Goal: Task Accomplishment & Management: Manage account settings

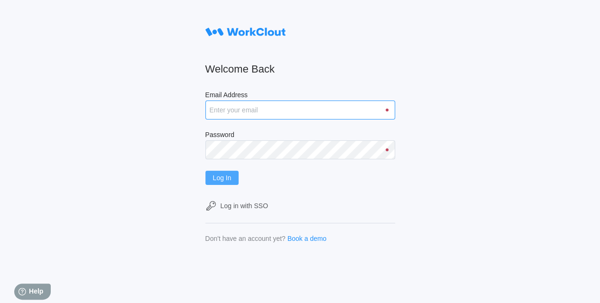
type input "[EMAIL_ADDRESS][DOMAIN_NAME]"
click at [239, 176] on button "Log In" at bounding box center [222, 178] width 34 height 14
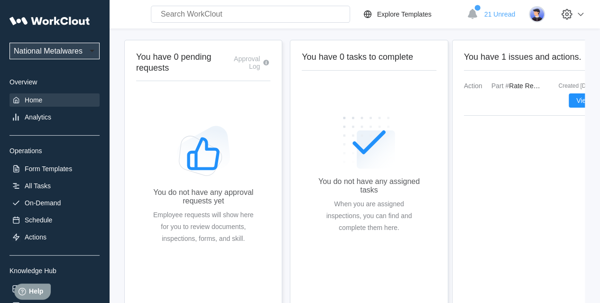
click at [568, 102] on div "View" at bounding box center [531, 100] width 134 height 14
click at [577, 100] on span "View" at bounding box center [583, 100] width 14 height 7
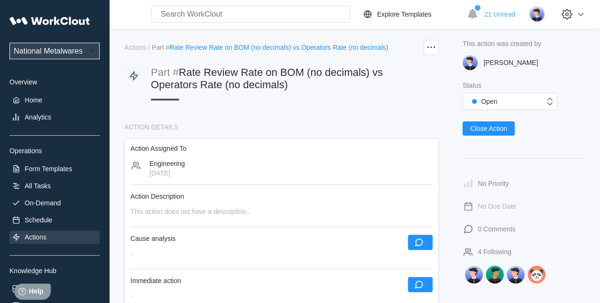
click at [192, 49] on span "Rate Review Rate on BOM (no decimals) vs Operators Rate (no decimals)" at bounding box center [278, 48] width 219 height 8
click at [204, 74] on span "Rate Review Rate on BOM (no decimals) vs Operators Rate (no decimals)" at bounding box center [267, 78] width 232 height 24
click at [168, 172] on div "[DATE]" at bounding box center [167, 173] width 36 height 8
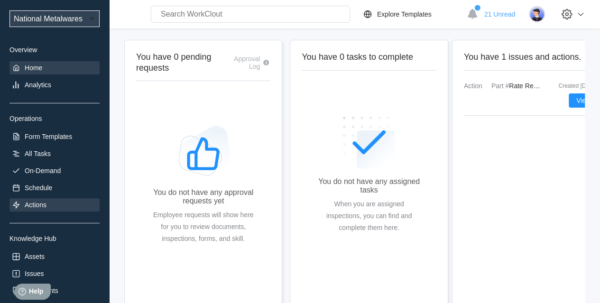
scroll to position [47, 0]
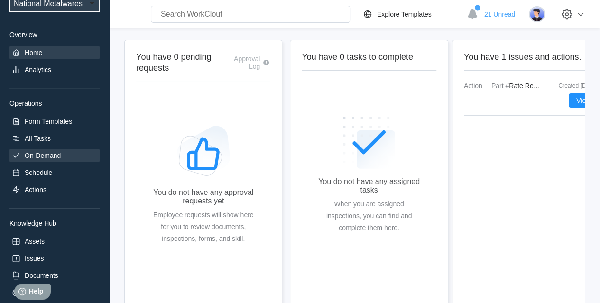
click at [29, 152] on div "On-Demand" at bounding box center [43, 156] width 36 height 8
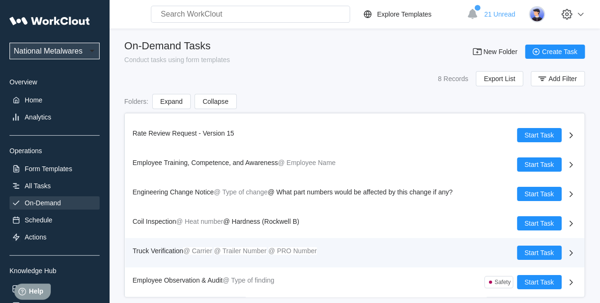
scroll to position [52, 0]
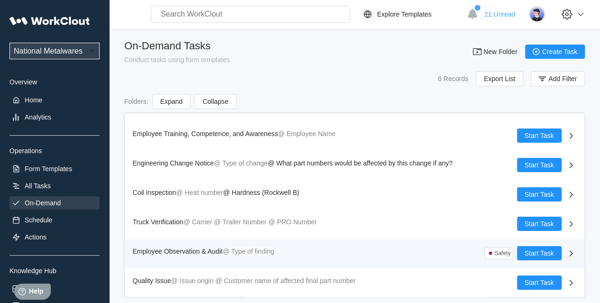
click at [176, 248] on span "Employee Observation & Audit" at bounding box center [178, 252] width 90 height 8
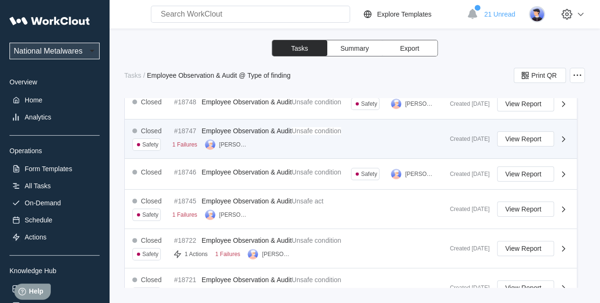
scroll to position [237, 0]
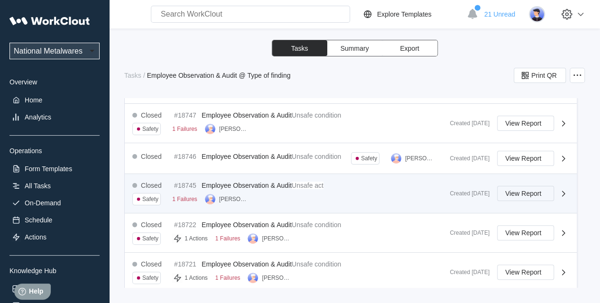
click at [508, 197] on span "View Report" at bounding box center [523, 193] width 36 height 7
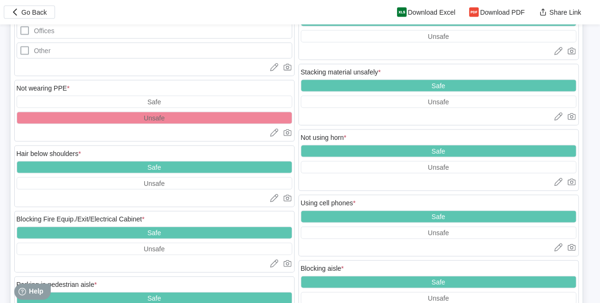
scroll to position [892, 0]
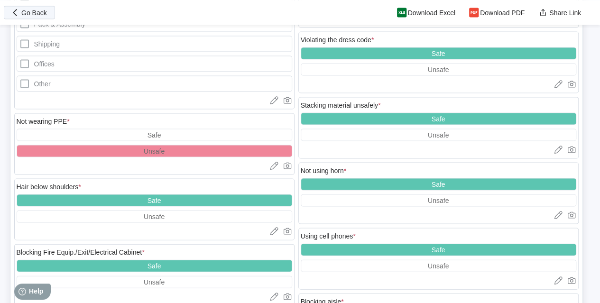
click at [33, 12] on span "Go Back" at bounding box center [34, 12] width 26 height 7
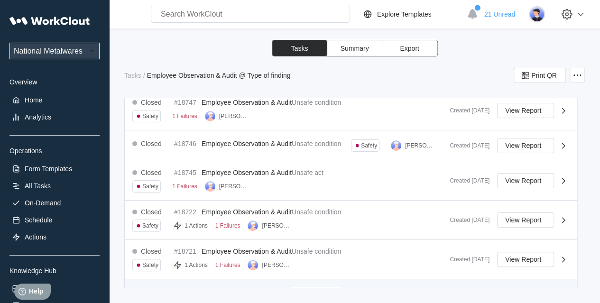
scroll to position [237, 0]
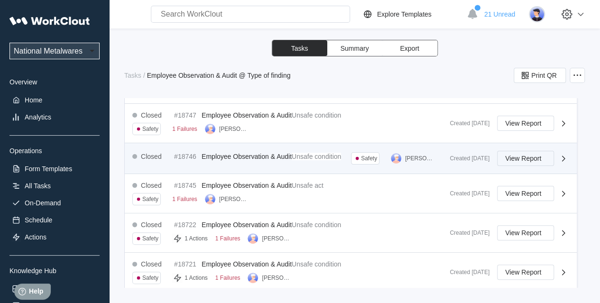
click at [508, 166] on button "View Report" at bounding box center [525, 158] width 57 height 15
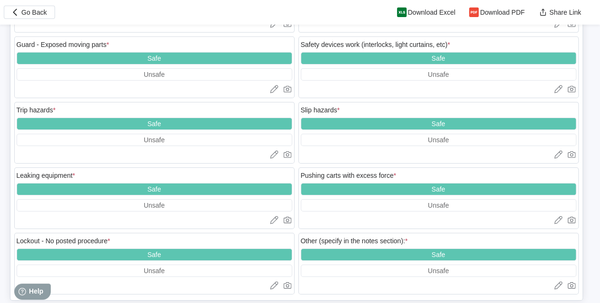
scroll to position [1558, 0]
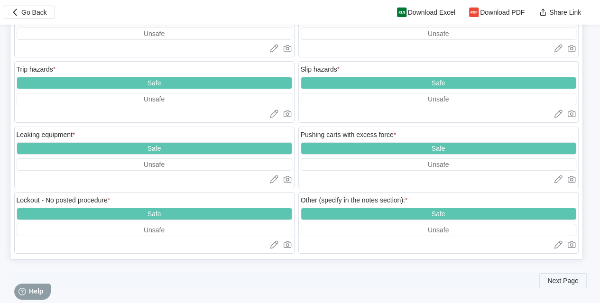
click at [558, 278] on span "Next Page" at bounding box center [562, 281] width 31 height 7
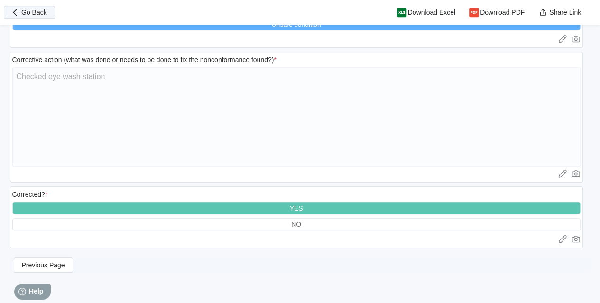
click at [33, 12] on span "Go Back" at bounding box center [34, 12] width 26 height 7
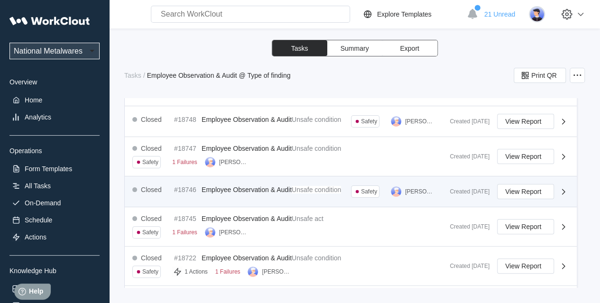
scroll to position [237, 0]
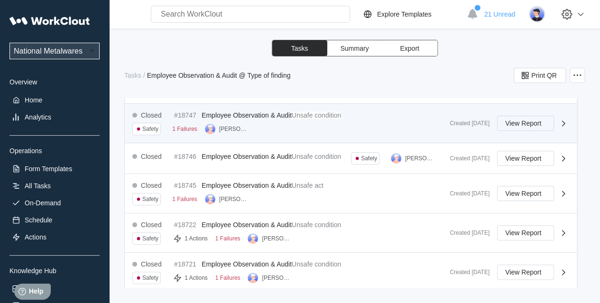
click at [511, 127] on span "View Report" at bounding box center [523, 123] width 36 height 7
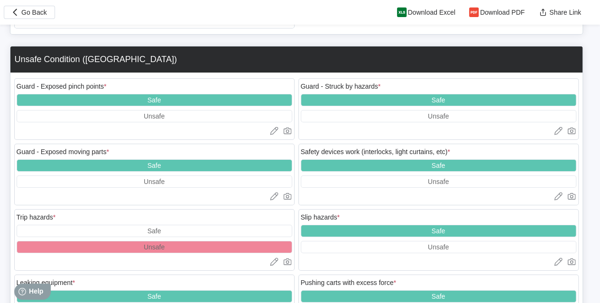
scroll to position [1708, 0]
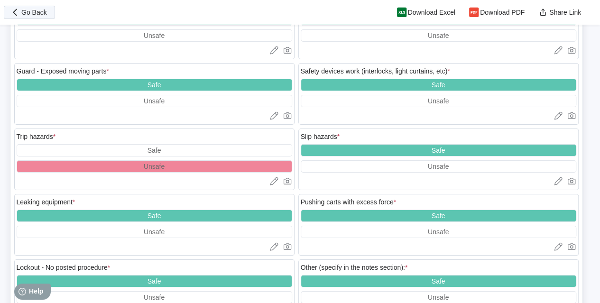
click at [30, 12] on span "Go Back" at bounding box center [34, 12] width 26 height 7
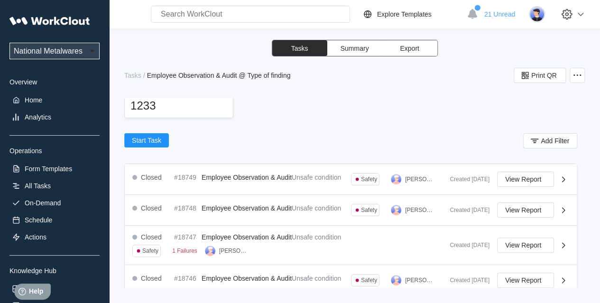
scroll to position [95, 0]
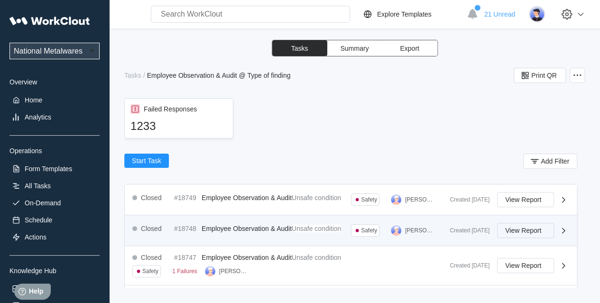
click at [522, 234] on span "View Report" at bounding box center [523, 230] width 36 height 7
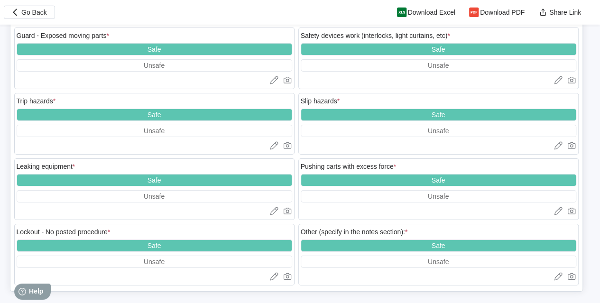
scroll to position [1558, 0]
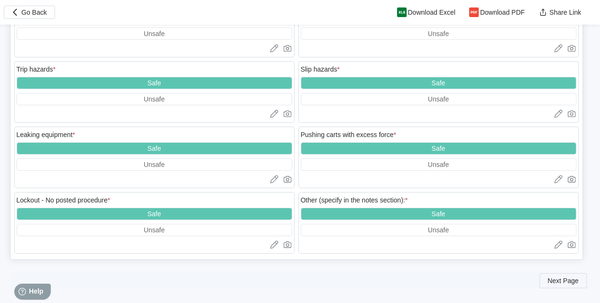
click at [572, 273] on button "Next Page" at bounding box center [562, 280] width 47 height 15
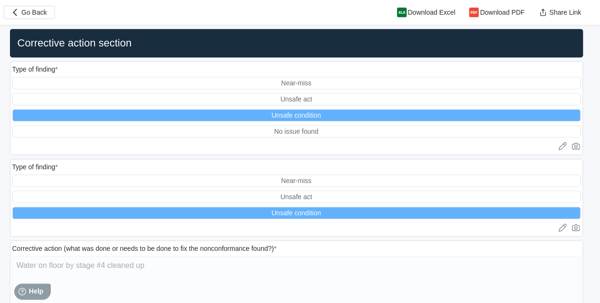
scroll to position [212, 0]
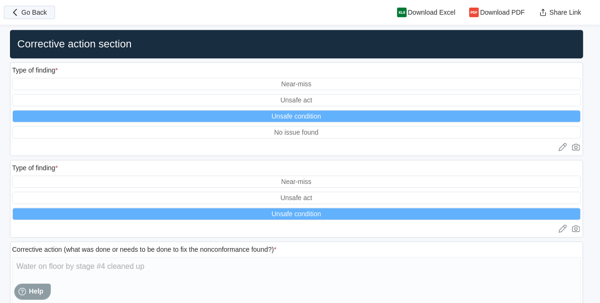
click at [23, 12] on span "Go Back" at bounding box center [34, 12] width 26 height 7
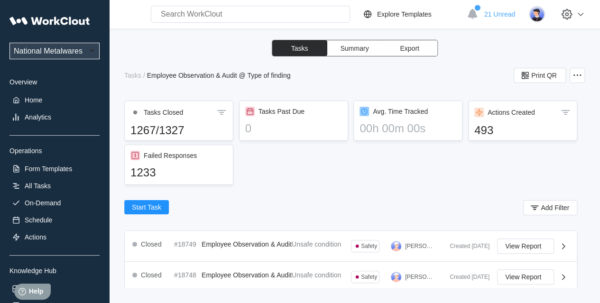
scroll to position [47, 0]
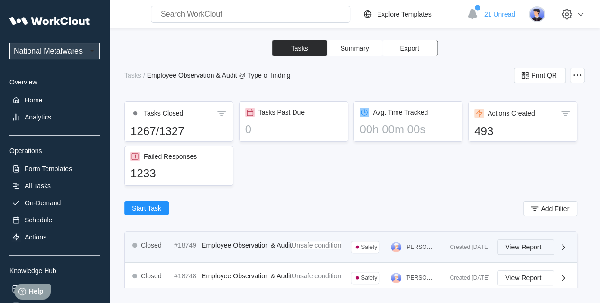
click at [510, 250] on span "View Report" at bounding box center [523, 247] width 36 height 7
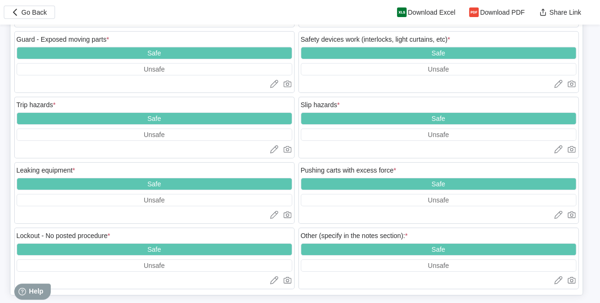
scroll to position [1558, 0]
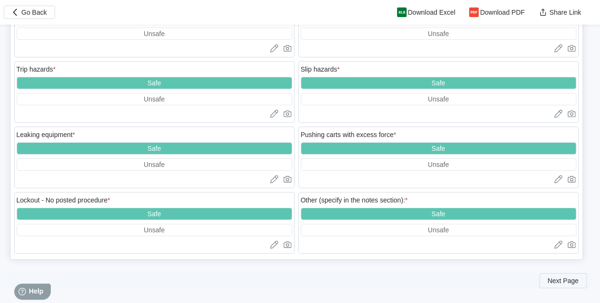
click at [561, 278] on span "Next Page" at bounding box center [562, 281] width 31 height 7
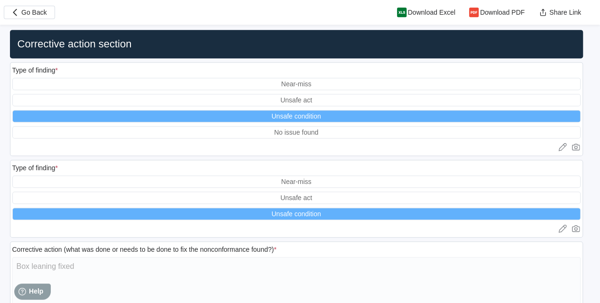
scroll to position [259, 0]
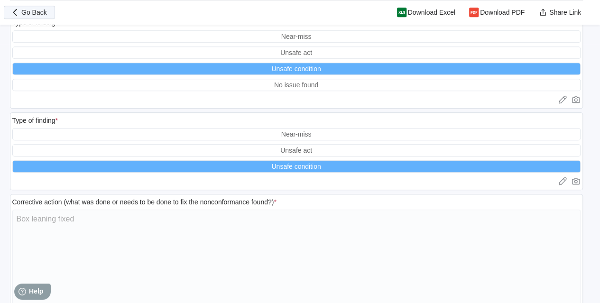
click at [27, 12] on span "Go Back" at bounding box center [34, 12] width 26 height 7
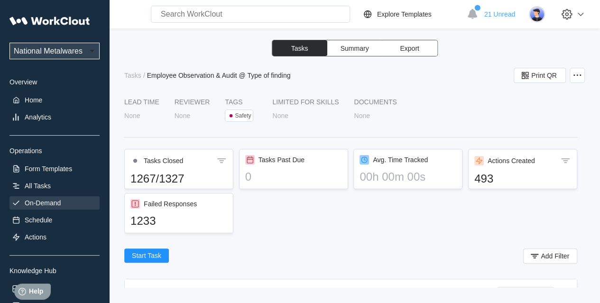
click at [45, 203] on div "On-Demand" at bounding box center [43, 203] width 36 height 8
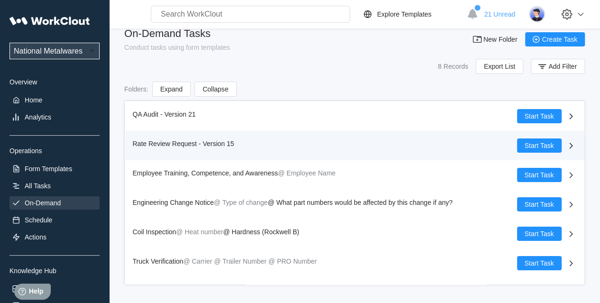
click at [170, 142] on span "Rate Review Request - Version 15" at bounding box center [184, 144] width 102 height 8
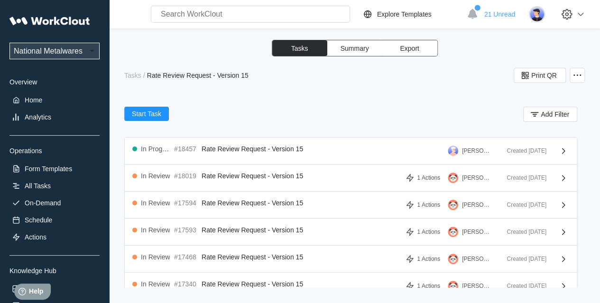
scroll to position [142, 0]
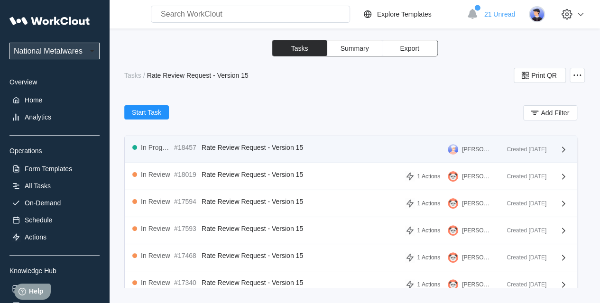
click at [234, 147] on span "Rate Review Request - Version 15" at bounding box center [253, 148] width 102 height 8
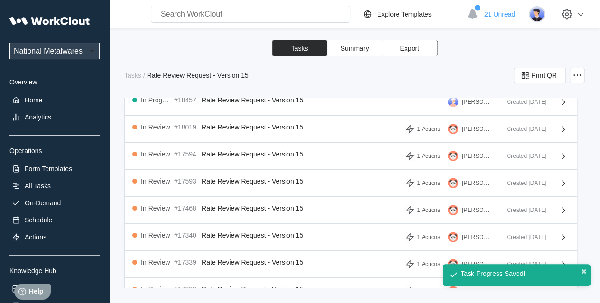
scroll to position [142, 0]
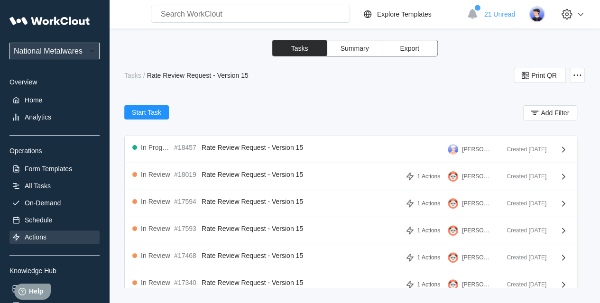
click at [36, 237] on div "Actions" at bounding box center [36, 237] width 22 height 8
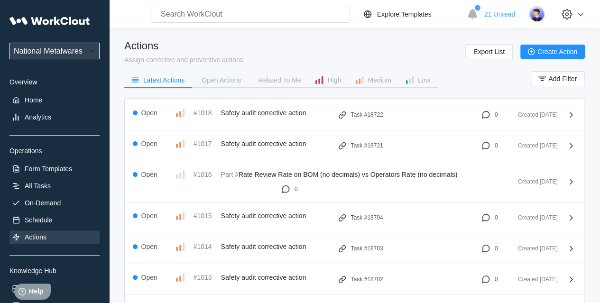
click at [228, 80] on div "Open Actions" at bounding box center [221, 80] width 39 height 7
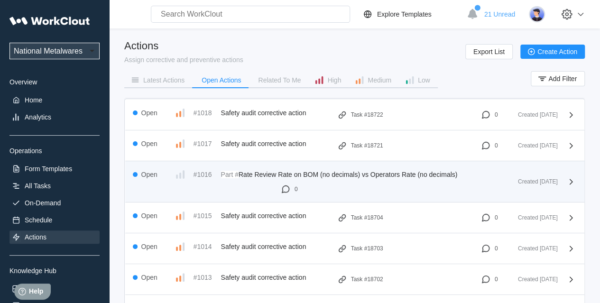
click at [362, 172] on span "Rate Review Rate on BOM (no decimals) vs Operators Rate (no decimals)" at bounding box center [348, 175] width 219 height 8
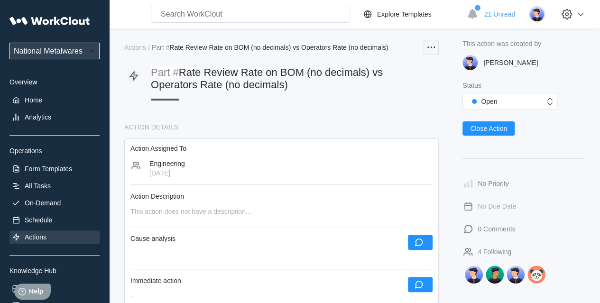
click at [436, 46] on icon at bounding box center [431, 47] width 11 height 11
click at [371, 93] on div "Delete Action" at bounding box center [382, 94] width 39 height 8
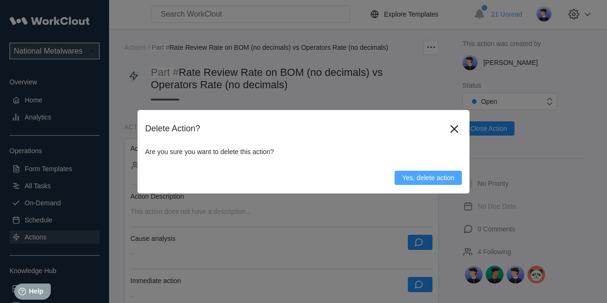
click at [417, 175] on span "Yes, delete action" at bounding box center [428, 178] width 52 height 7
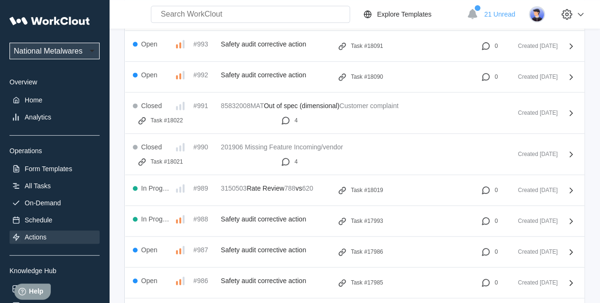
scroll to position [617, 0]
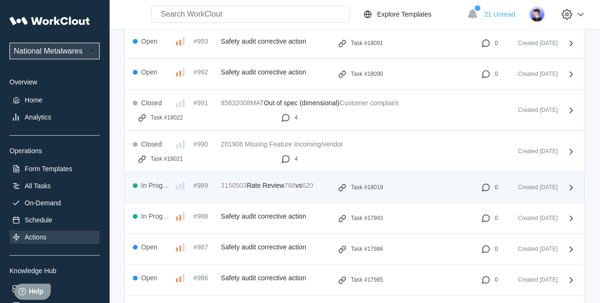
click at [295, 183] on mark "788" at bounding box center [289, 186] width 11 height 8
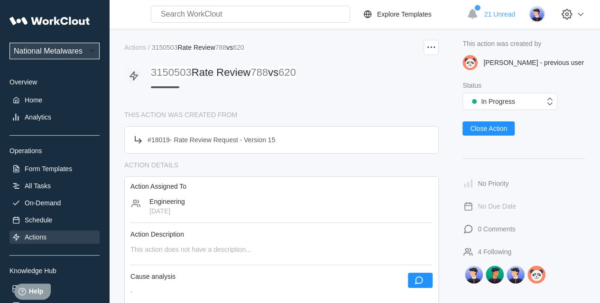
click at [50, 239] on div "Actions" at bounding box center [54, 237] width 90 height 13
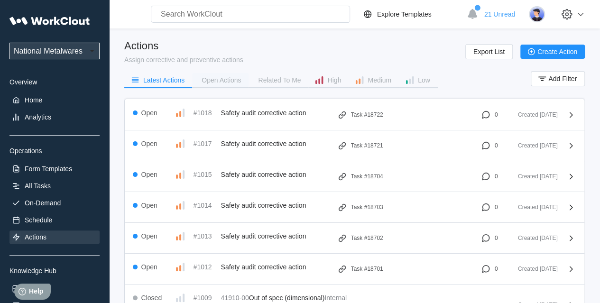
click at [220, 79] on div "Open Actions" at bounding box center [221, 80] width 39 height 7
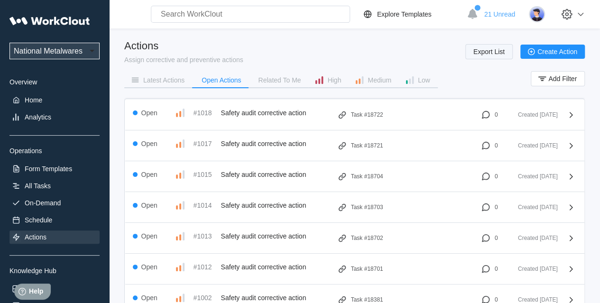
click at [486, 56] on button "Export List" at bounding box center [488, 51] width 47 height 15
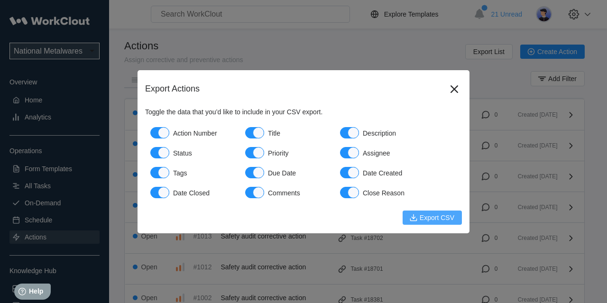
click at [414, 214] on icon "submit" at bounding box center [413, 218] width 10 height 10
